Goal: Information Seeking & Learning: Learn about a topic

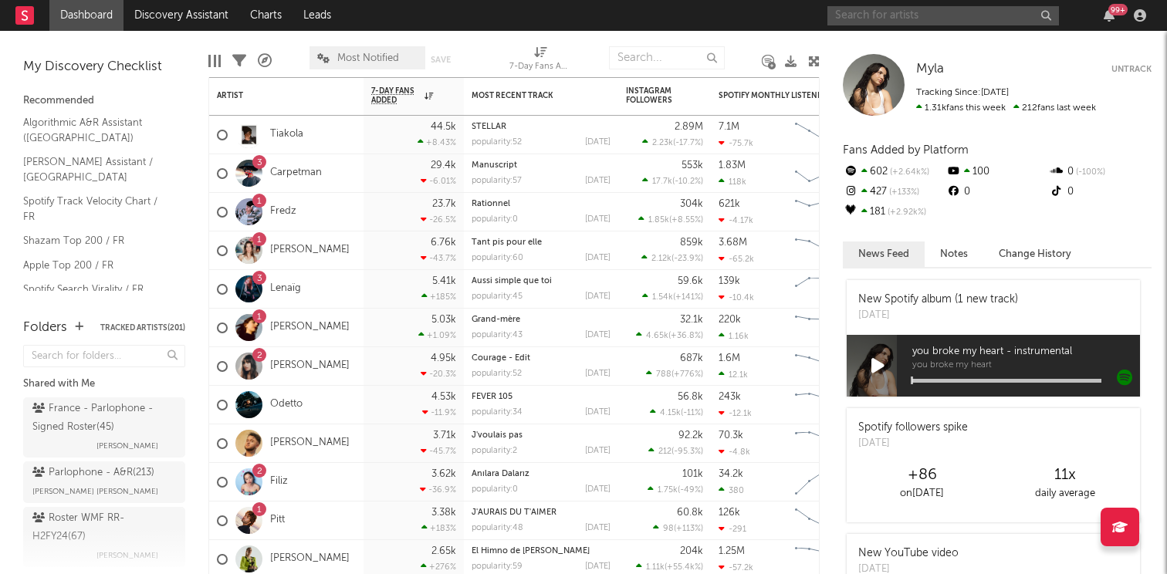
click at [945, 8] on input "text" at bounding box center [943, 15] width 232 height 19
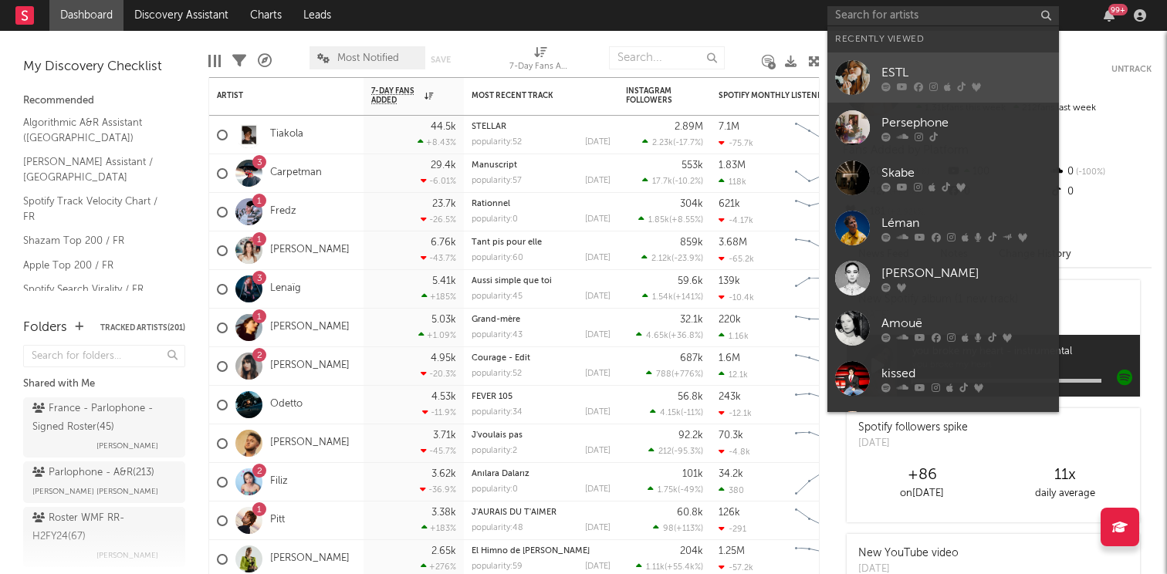
click at [893, 90] on div at bounding box center [966, 86] width 170 height 9
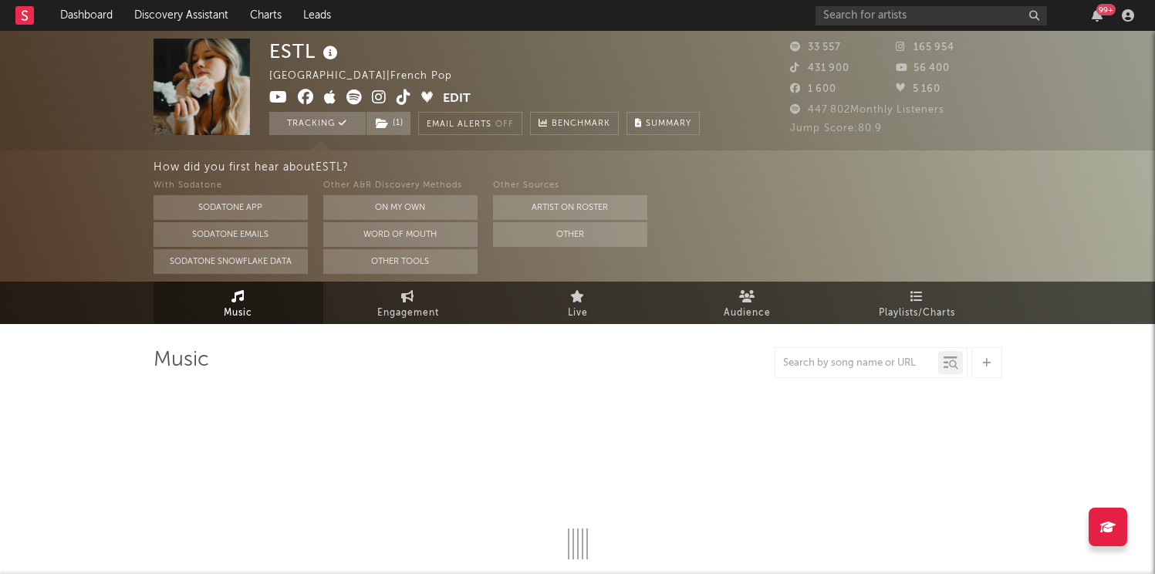
select select "6m"
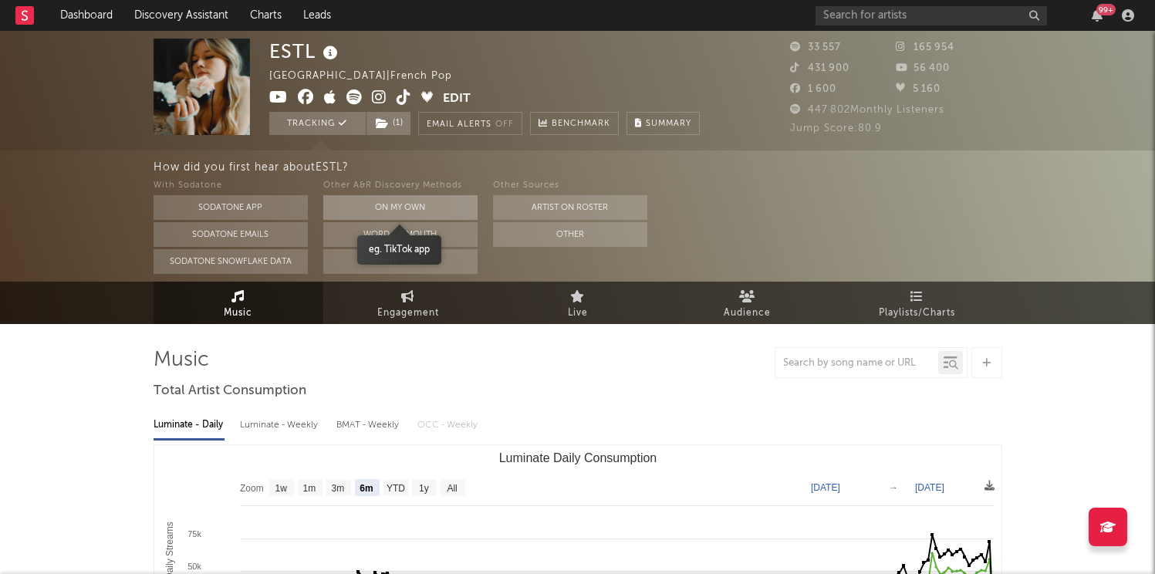
click at [402, 203] on button "On My Own" at bounding box center [400, 207] width 154 height 25
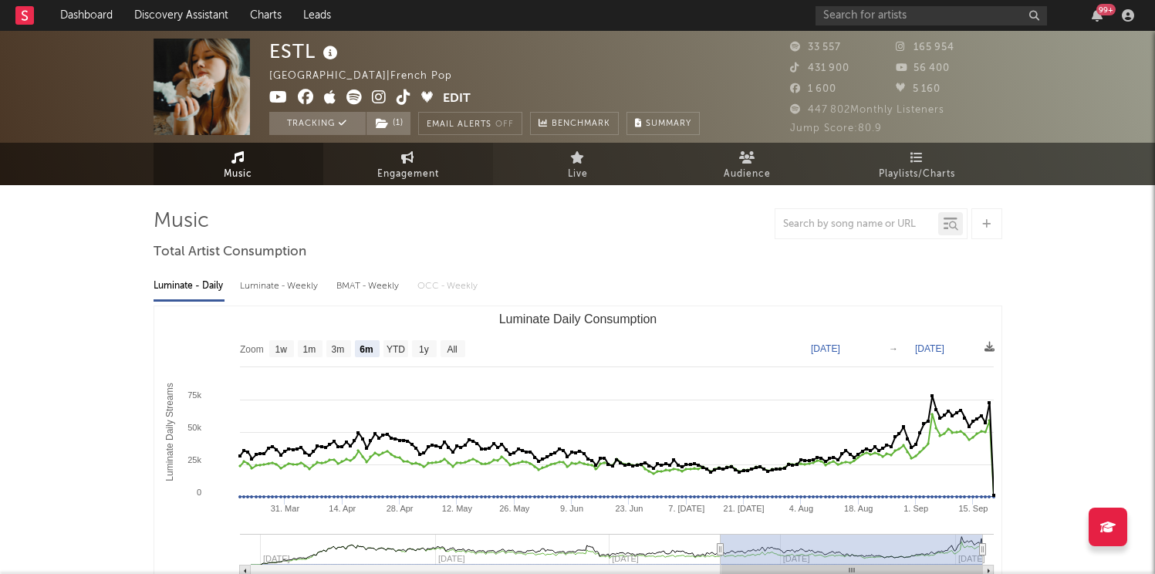
click at [413, 176] on span "Engagement" at bounding box center [408, 174] width 62 height 19
select select "1w"
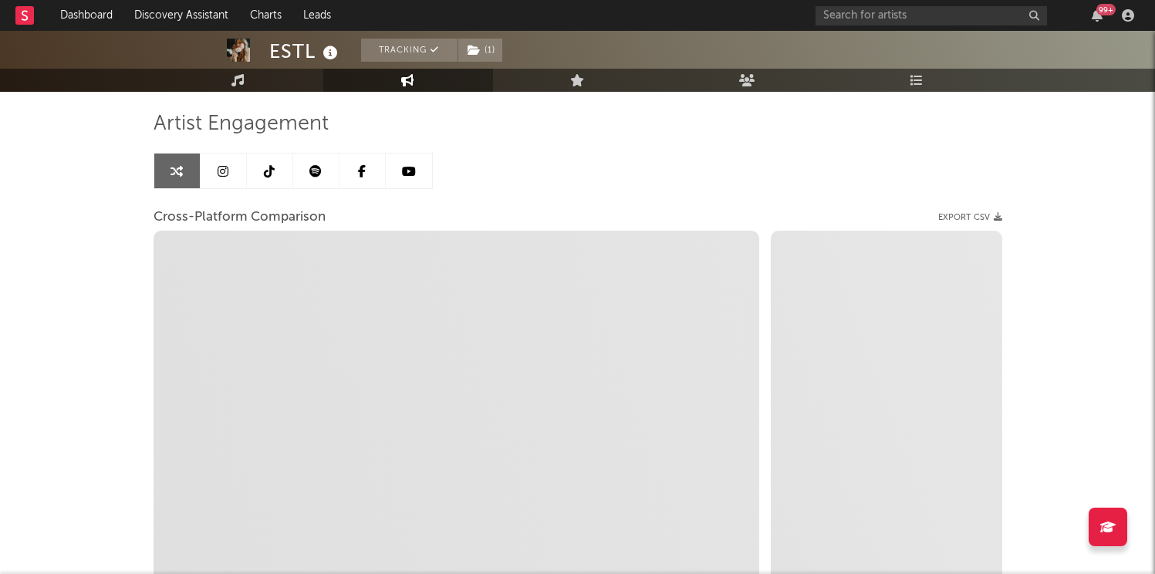
scroll to position [120, 0]
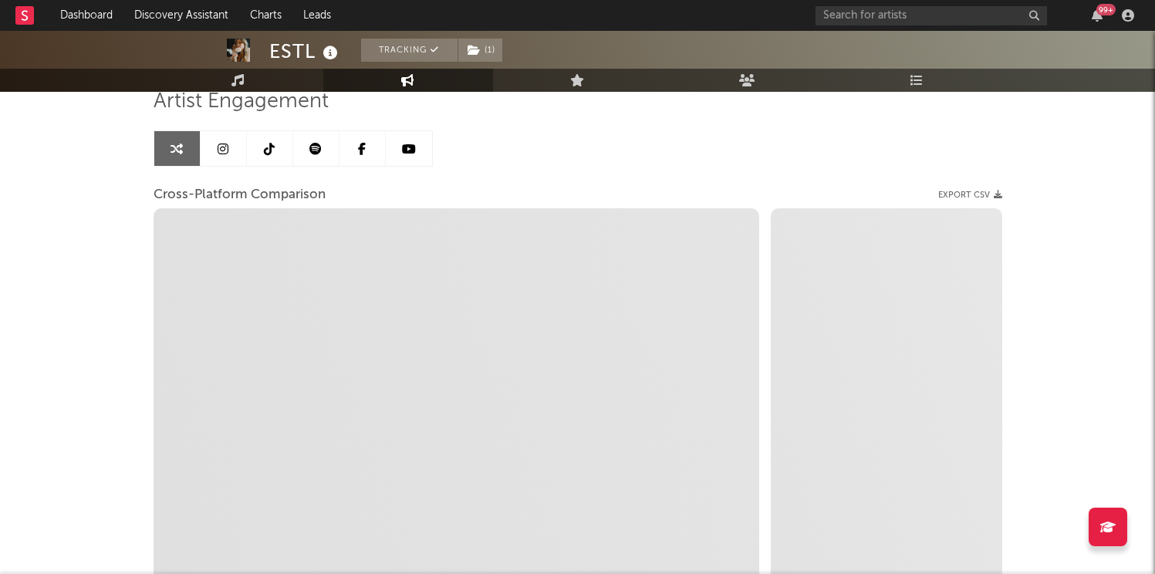
click at [316, 157] on link at bounding box center [316, 148] width 46 height 35
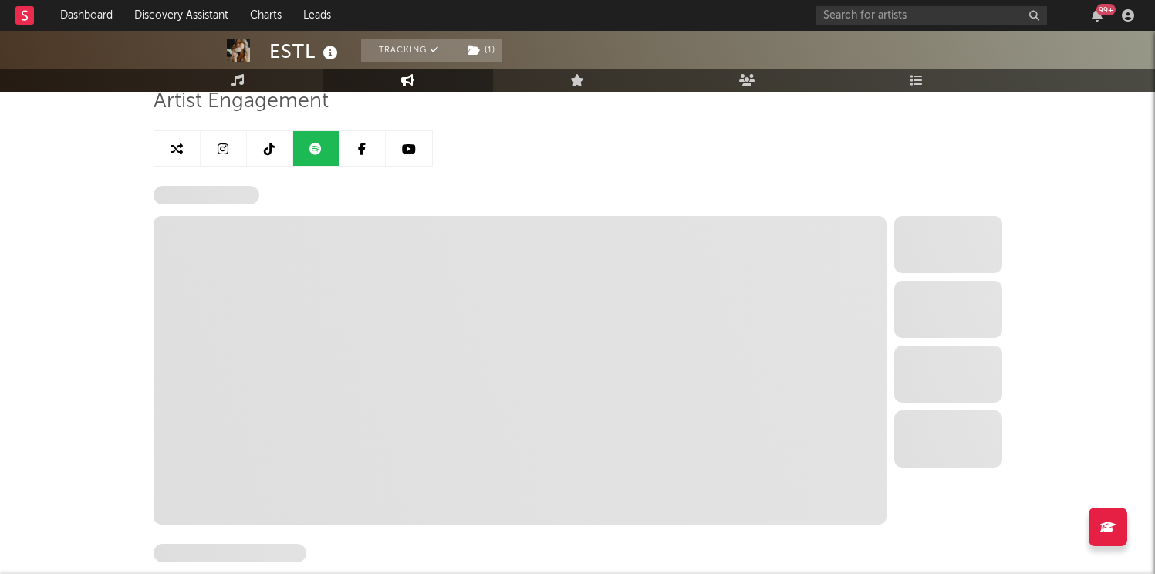
select select "6m"
select select "1w"
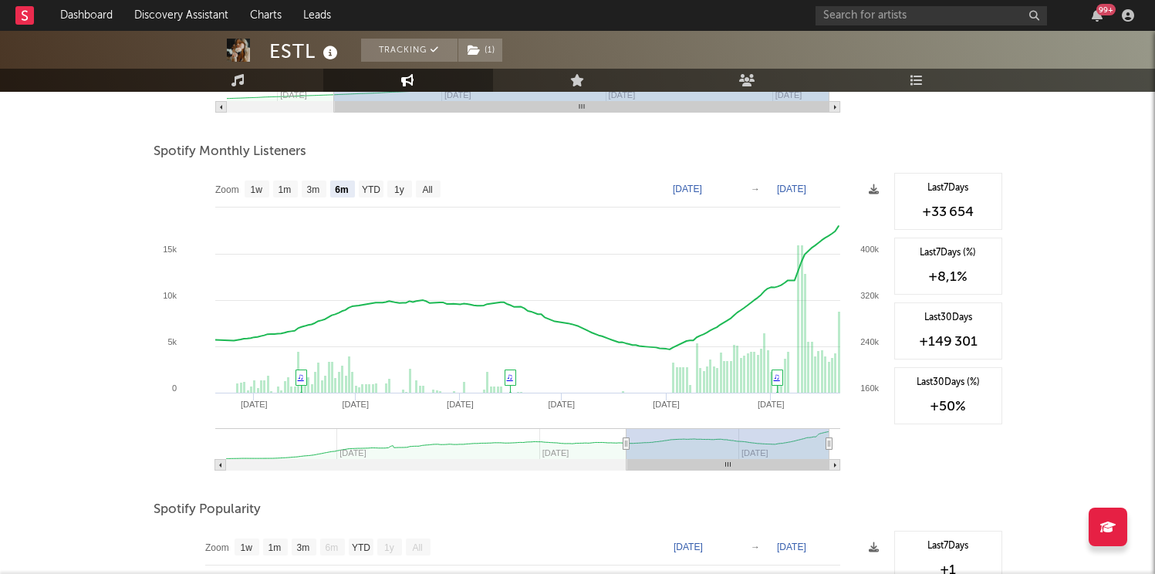
scroll to position [523, 0]
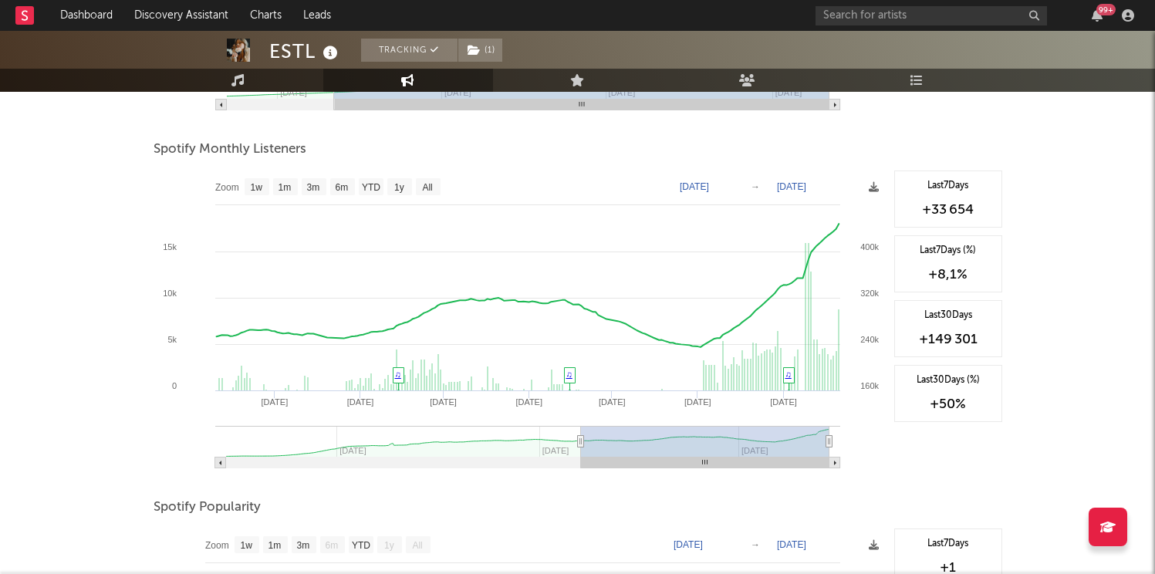
type input "[DATE]"
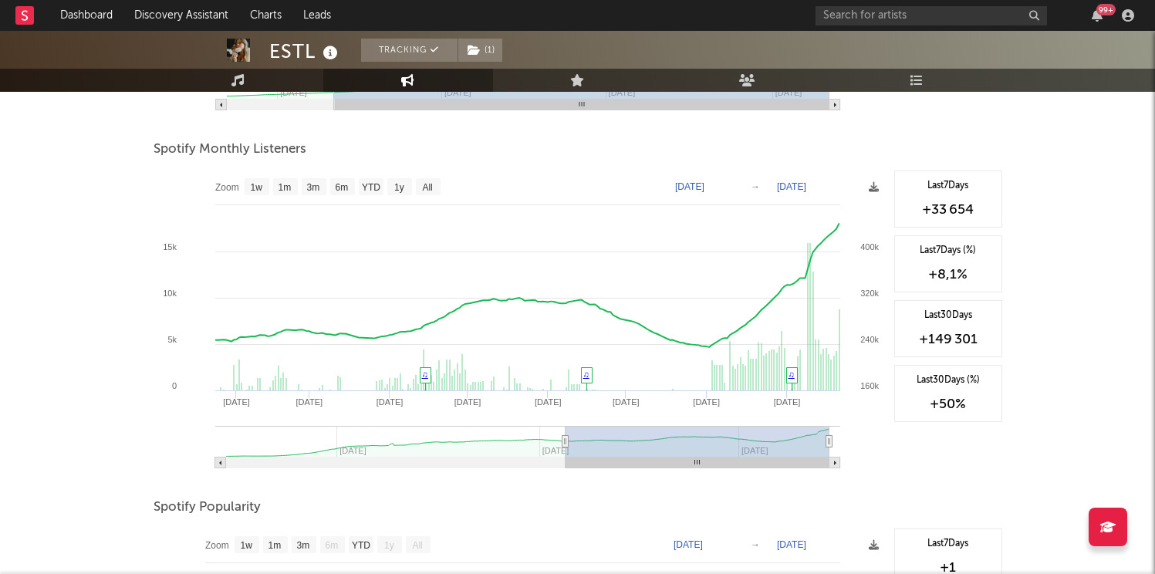
drag, startPoint x: 623, startPoint y: 444, endPoint x: 565, endPoint y: 452, distance: 58.5
click at [565, 452] on g at bounding box center [527, 447] width 625 height 42
